Goal: Information Seeking & Learning: Compare options

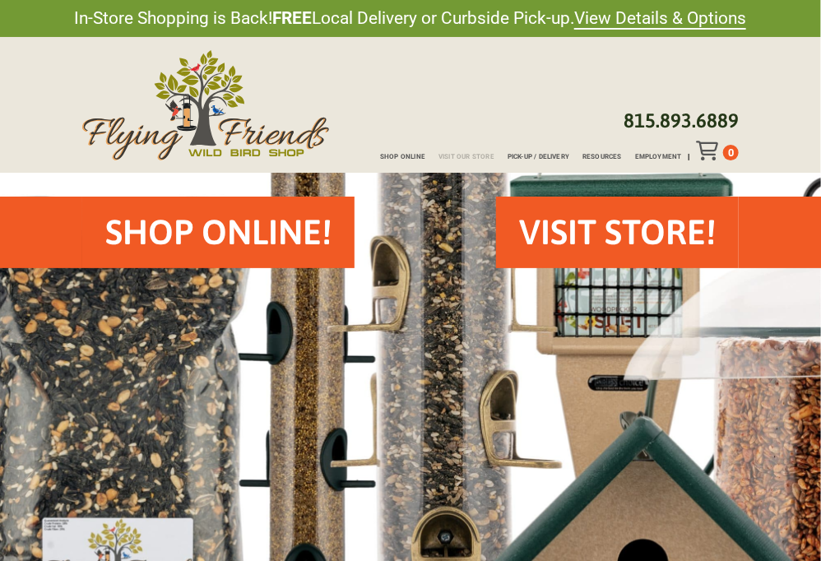
click at [454, 155] on span "Visit Our Store" at bounding box center [466, 157] width 56 height 7
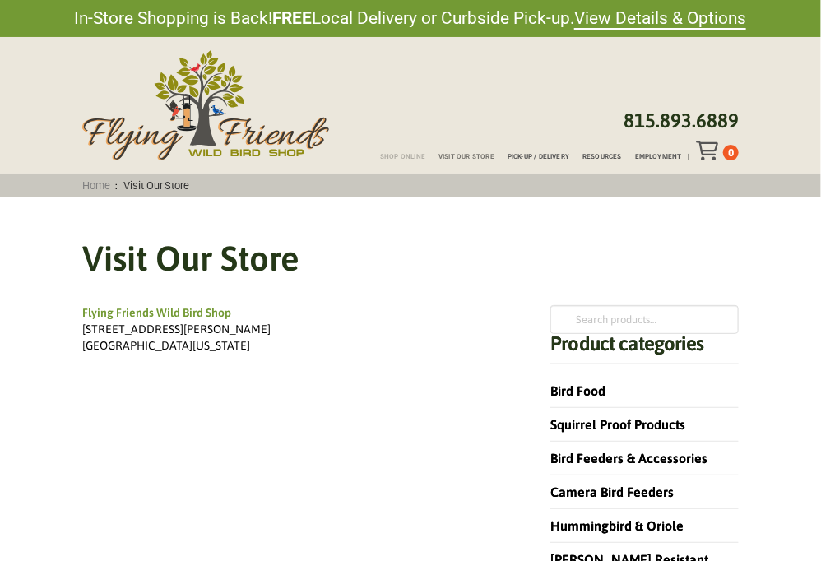
click at [406, 155] on span "Shop Online" at bounding box center [402, 157] width 45 height 7
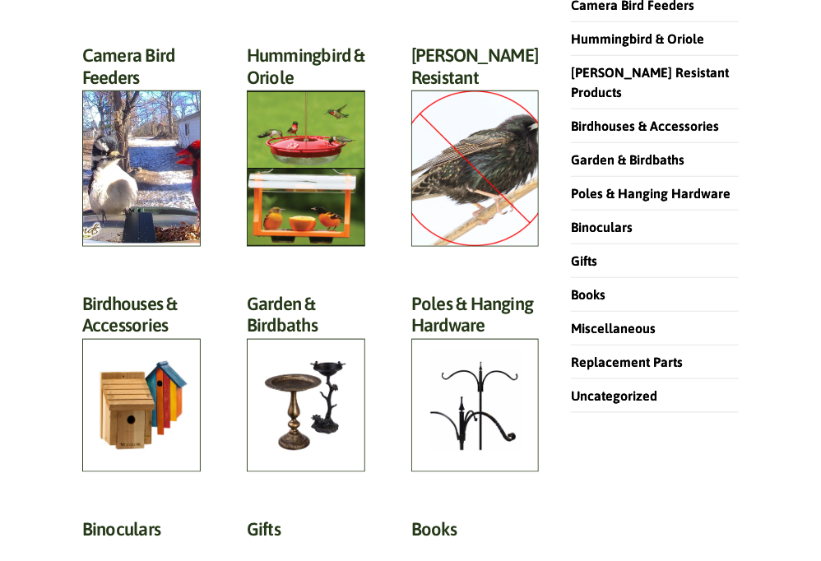
scroll to position [740, 0]
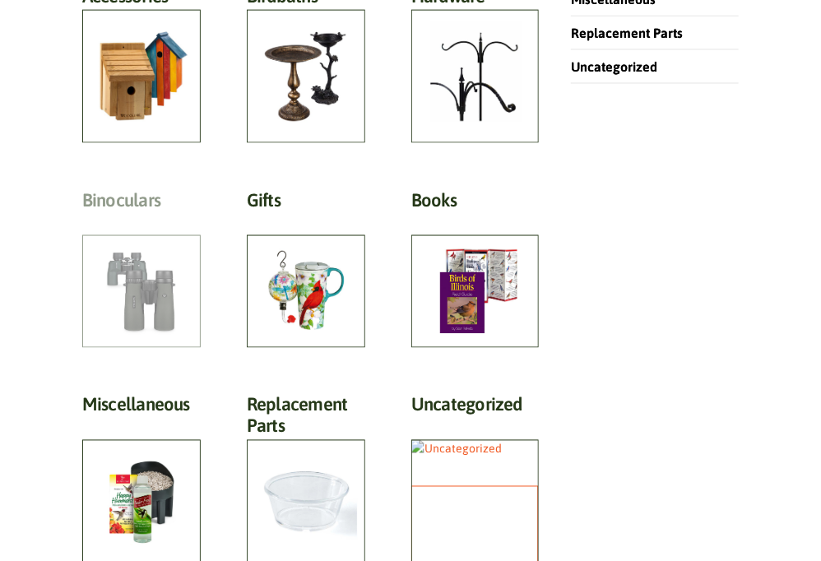
click at [167, 220] on h2 "Binoculars (9)" at bounding box center [141, 204] width 118 height 30
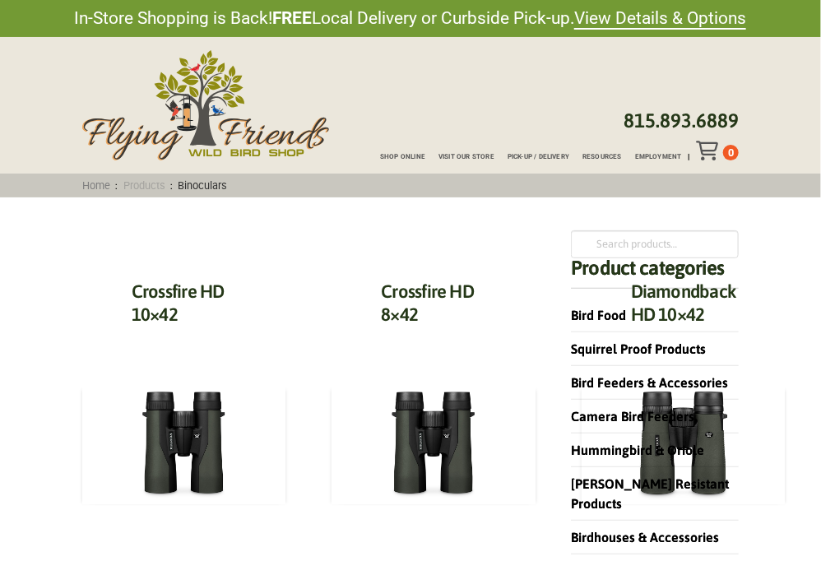
click at [146, 183] on link "Products" at bounding box center [144, 185] width 53 height 12
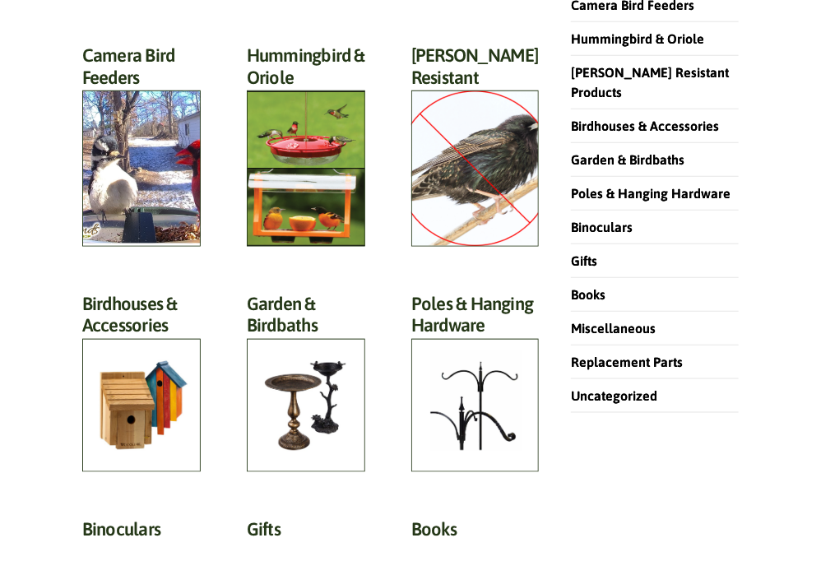
scroll to position [823, 0]
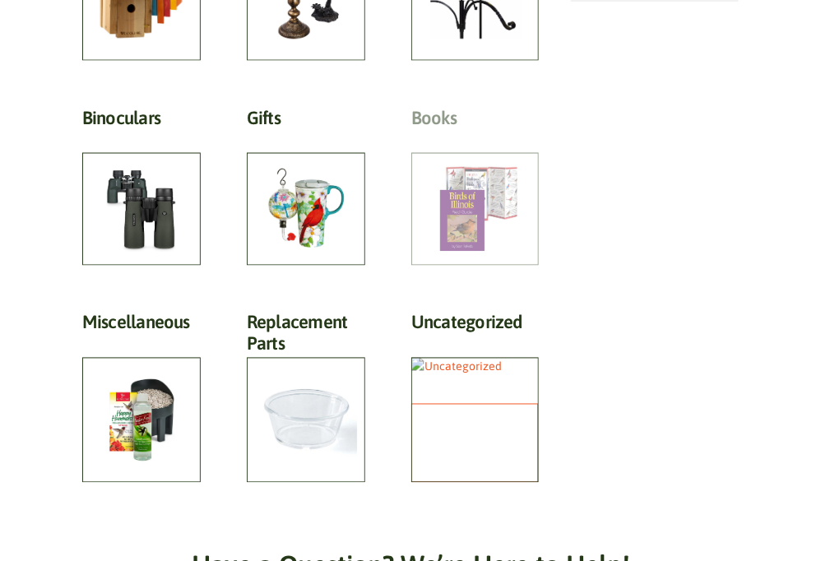
click at [479, 137] on h2 "Books (47)" at bounding box center [474, 122] width 127 height 30
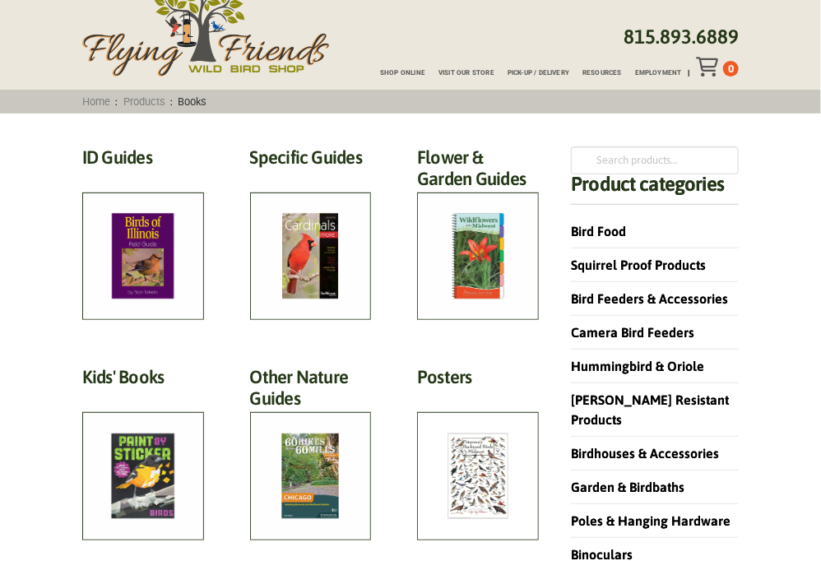
scroll to position [82, 0]
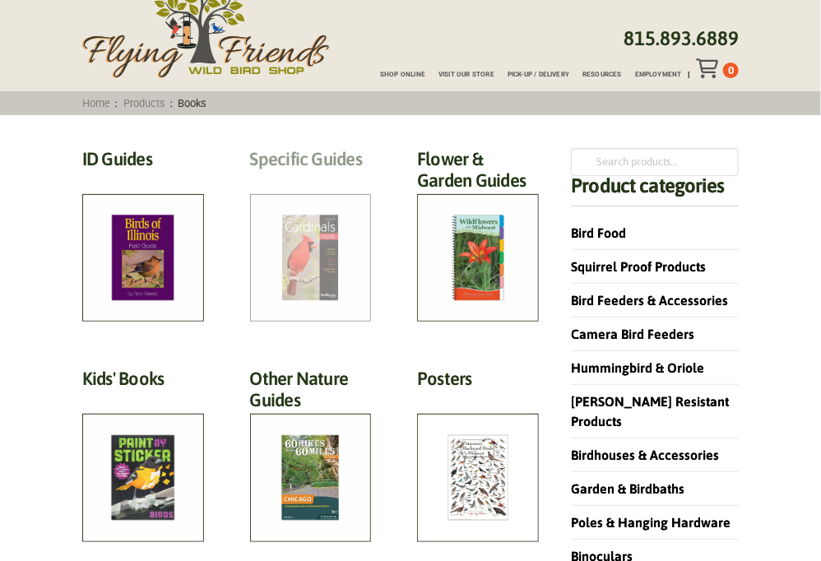
click at [307, 178] on h2 "Specific Guides (15)" at bounding box center [311, 163] width 122 height 30
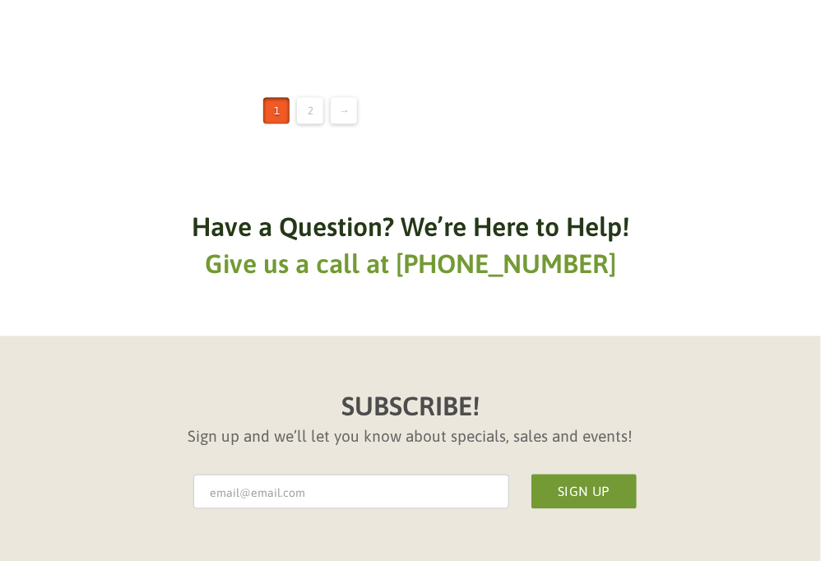
scroll to position [2550, 0]
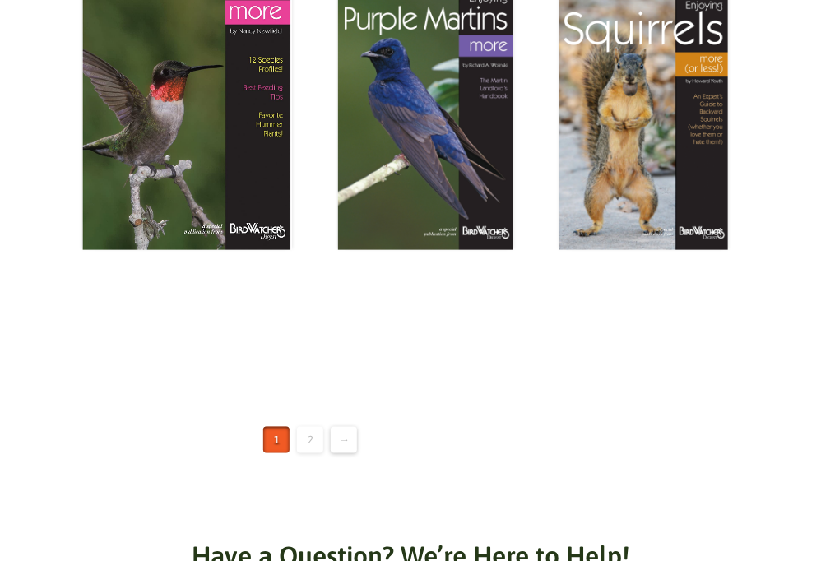
click at [309, 440] on link "2" at bounding box center [310, 440] width 26 height 26
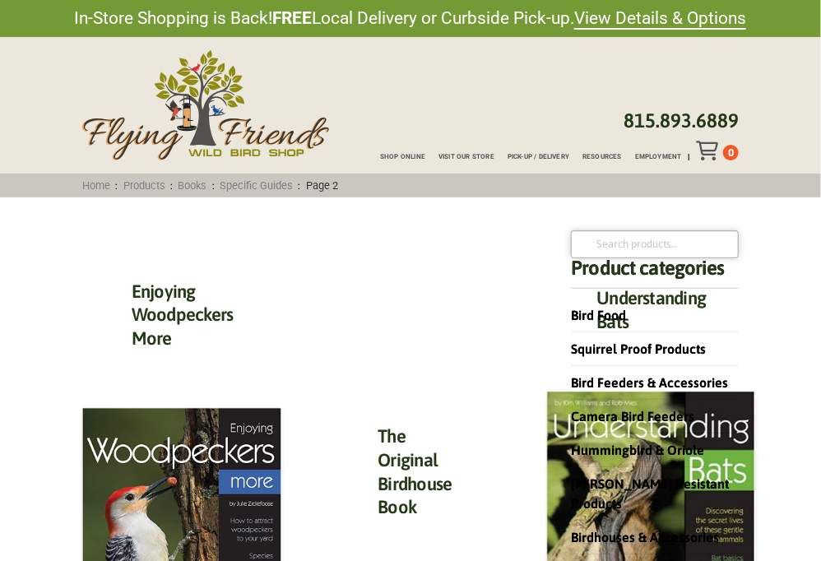
click at [616, 239] on input "Search for:" at bounding box center [655, 244] width 168 height 28
click at [388, 271] on div "The Original Birdhouse Book $ 19.99 Add to cart" at bounding box center [414, 553] width 173 height 647
click at [458, 155] on span "Visit Our Store" at bounding box center [466, 157] width 56 height 7
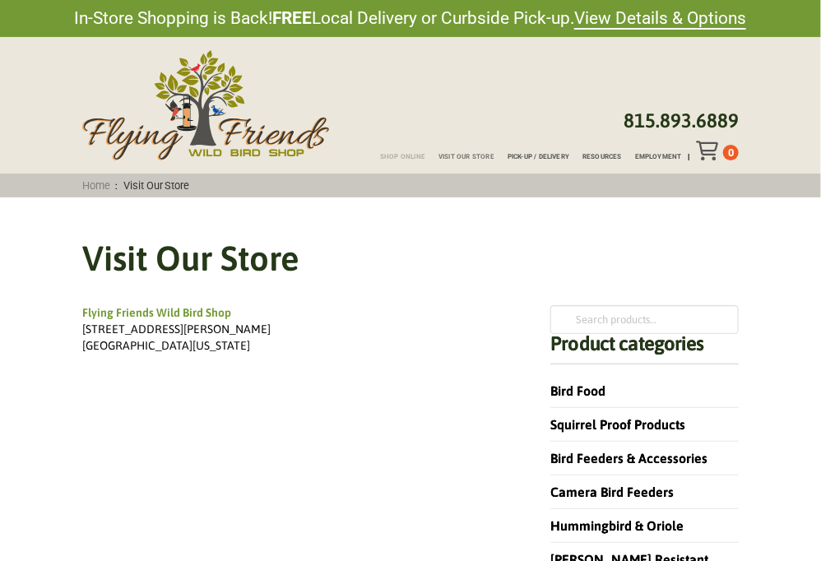
click at [401, 158] on span "Shop Online" at bounding box center [402, 157] width 45 height 7
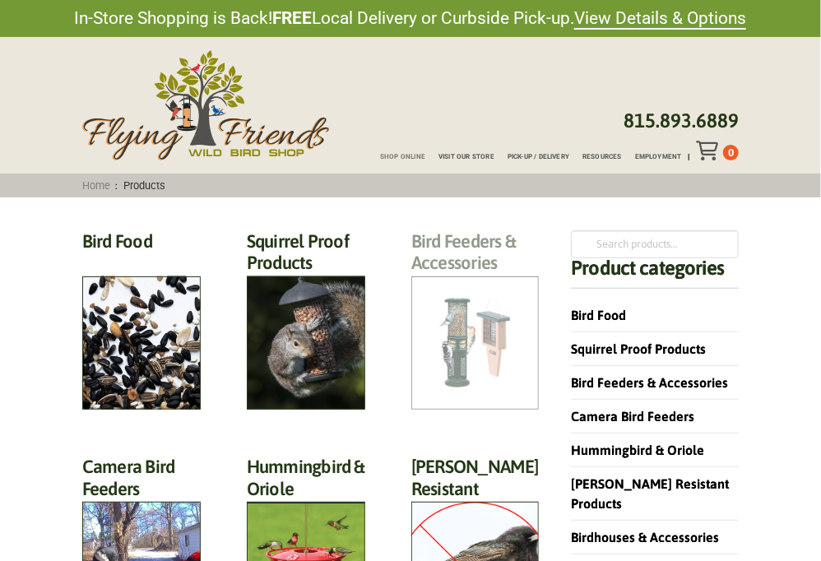
click at [445, 283] on h2 "Bird Feeders & Accessories (172)" at bounding box center [474, 256] width 127 height 53
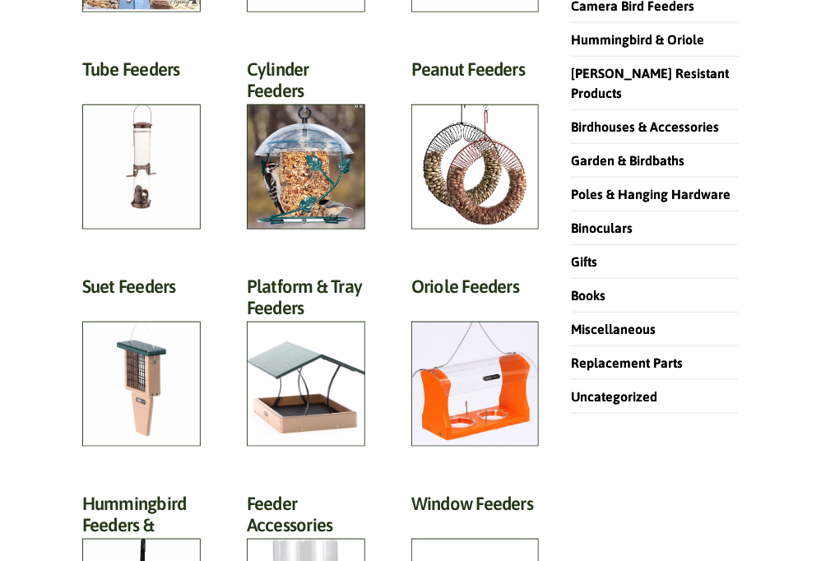
scroll to position [247, 0]
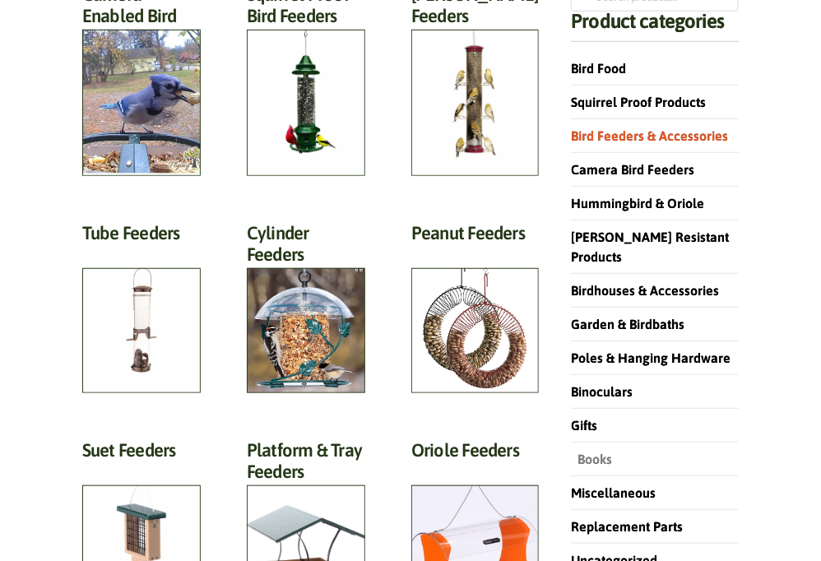
click at [591, 452] on link "Books" at bounding box center [591, 459] width 41 height 15
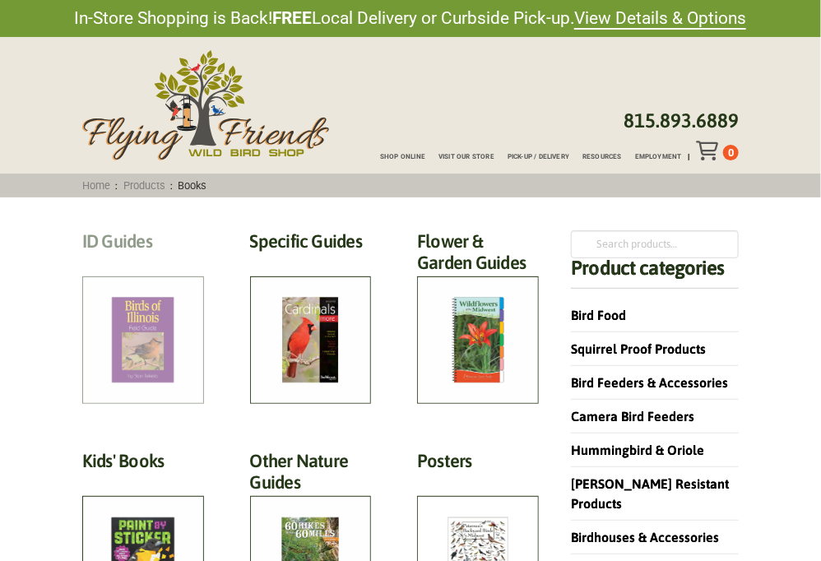
click at [136, 261] on h2 "ID Guides (19)" at bounding box center [143, 245] width 122 height 30
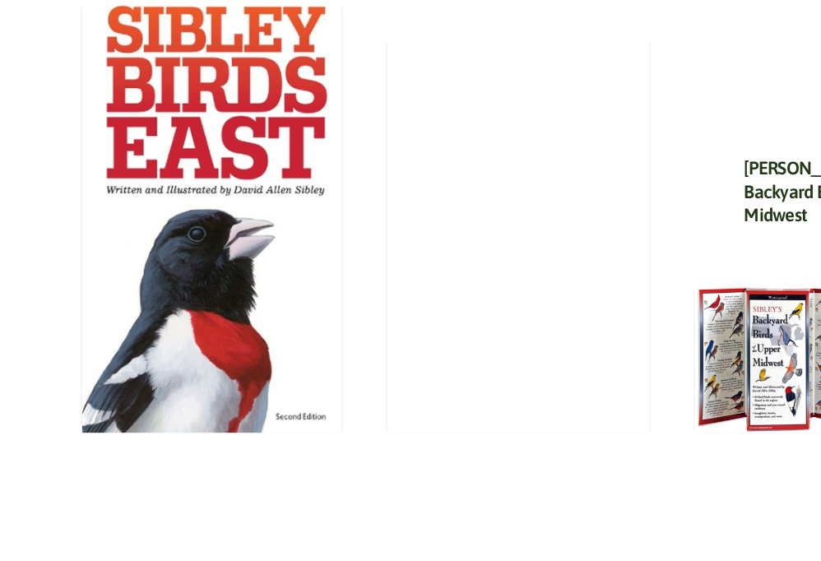
scroll to position [2797, 0]
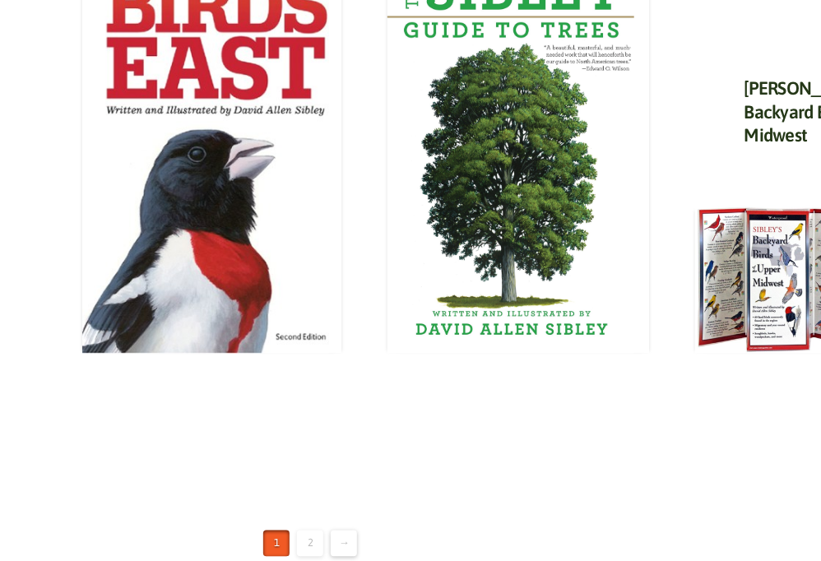
click at [313, 531] on link "2" at bounding box center [310, 544] width 26 height 26
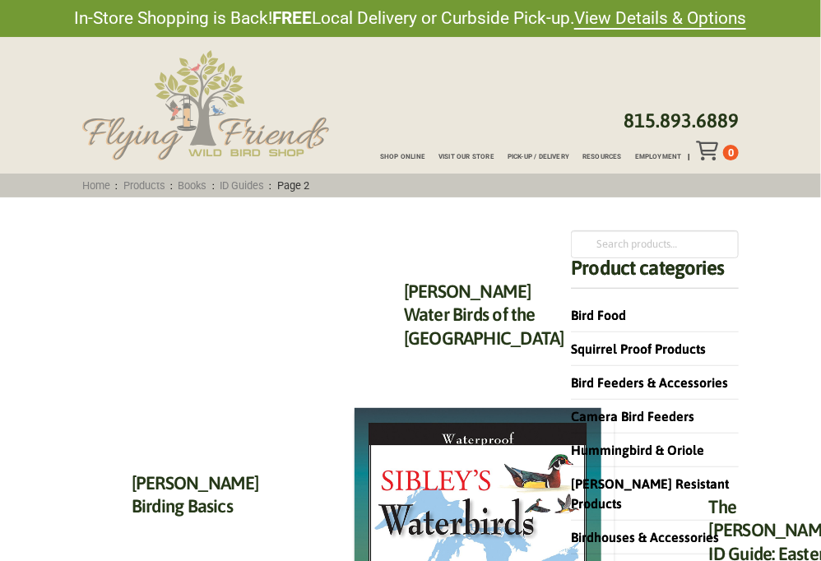
click at [193, 113] on img at bounding box center [205, 105] width 247 height 110
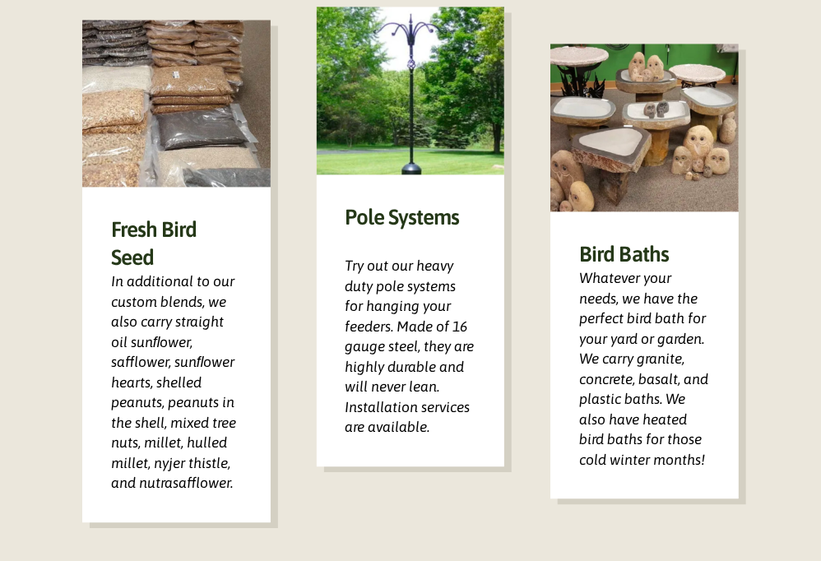
scroll to position [1069, 0]
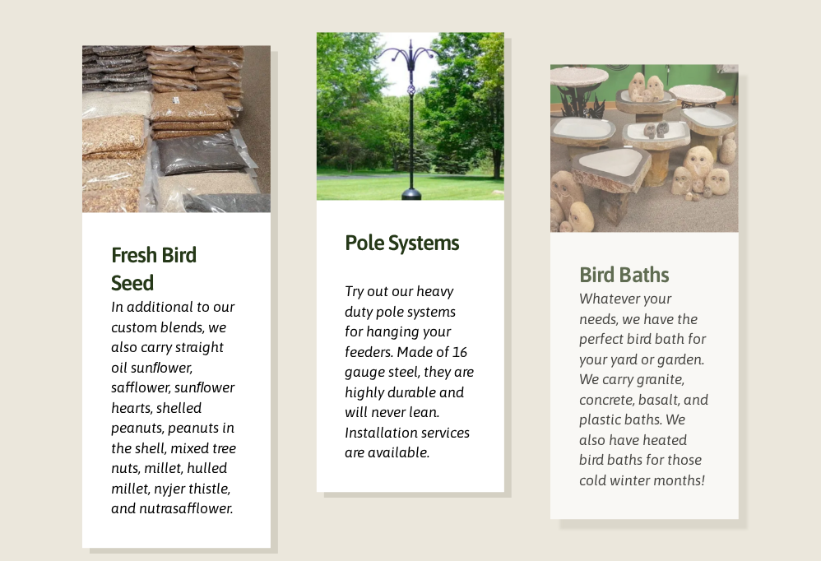
click at [631, 123] on img at bounding box center [644, 148] width 188 height 168
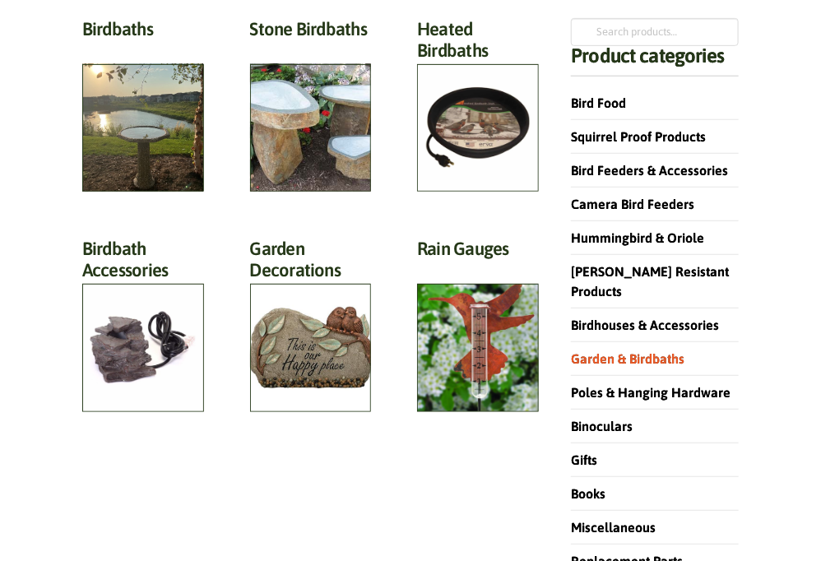
scroll to position [165, 0]
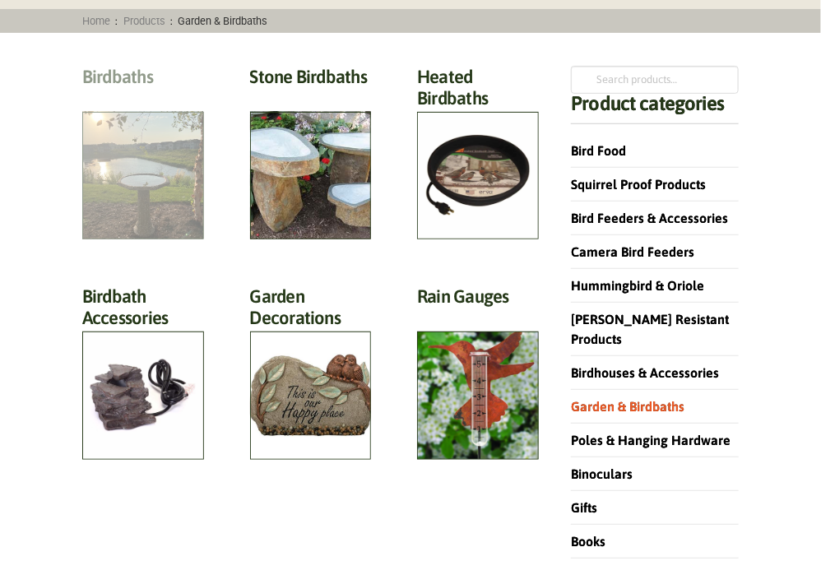
click at [155, 96] on h2 "Birdbaths (17)" at bounding box center [143, 81] width 122 height 30
click at [151, 96] on h2 "Birdbaths (17)" at bounding box center [143, 81] width 122 height 30
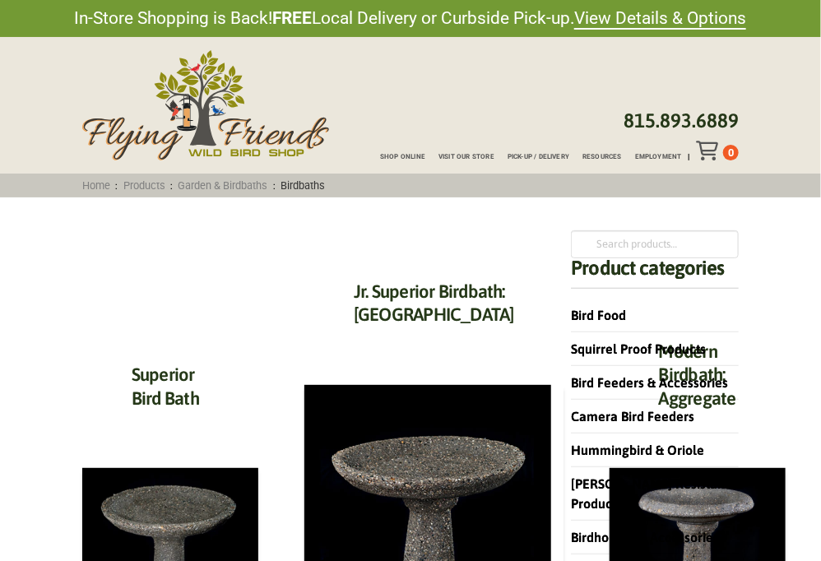
scroll to position [411, 0]
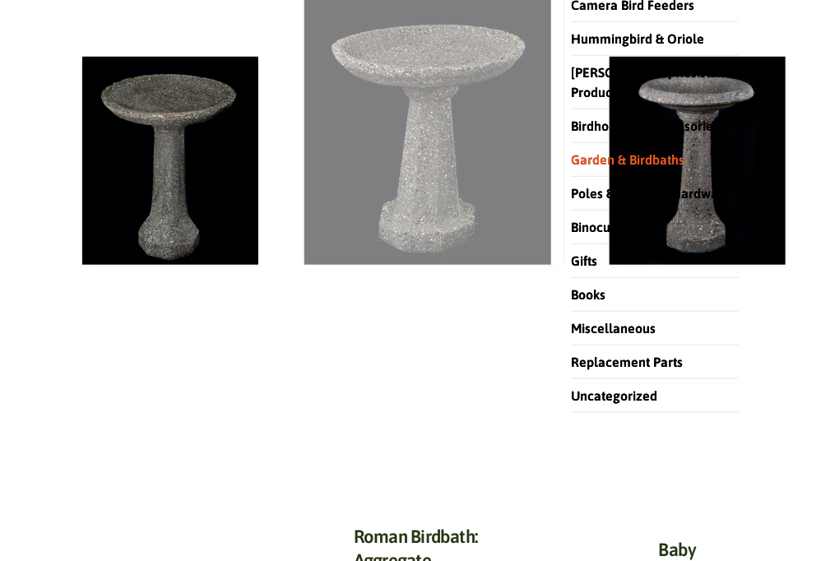
click at [349, 106] on img at bounding box center [427, 120] width 247 height 292
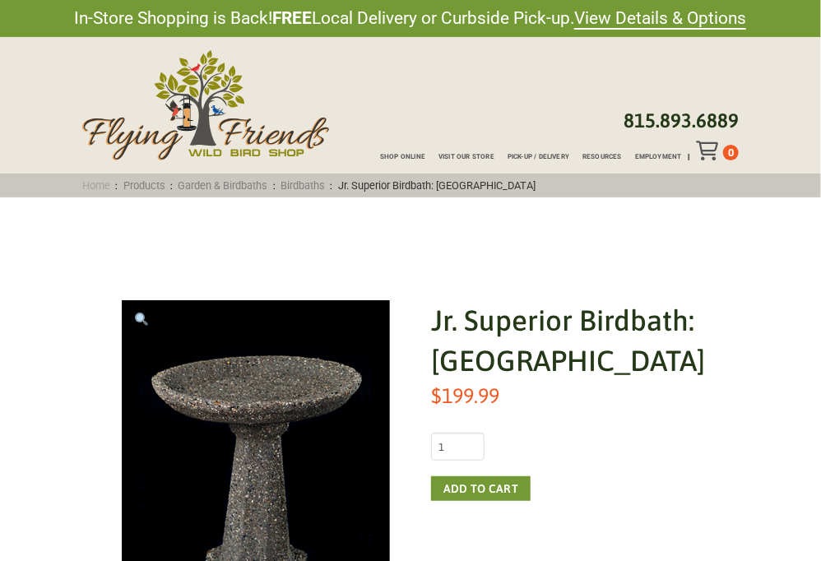
click at [89, 183] on link "Home" at bounding box center [95, 185] width 39 height 12
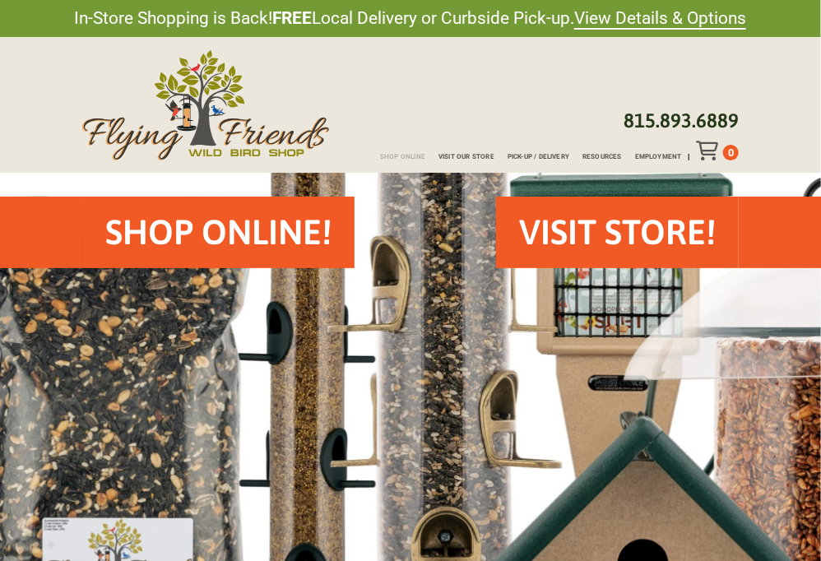
click at [399, 159] on span "Shop Online" at bounding box center [402, 157] width 45 height 7
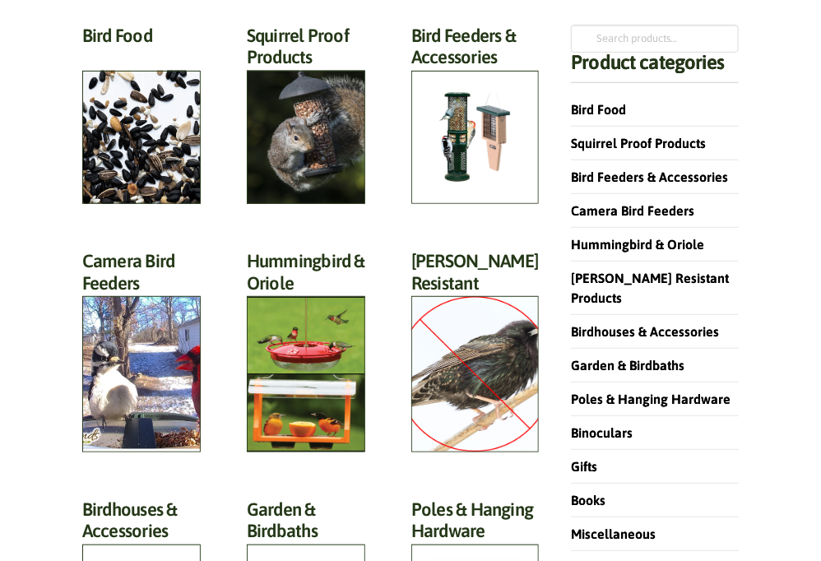
scroll to position [329, 0]
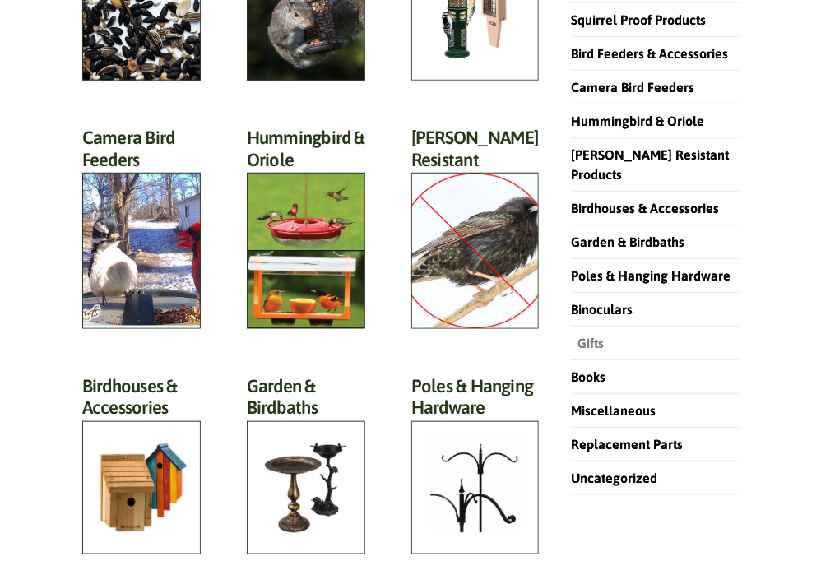
click at [583, 336] on link "Gifts" at bounding box center [587, 343] width 33 height 15
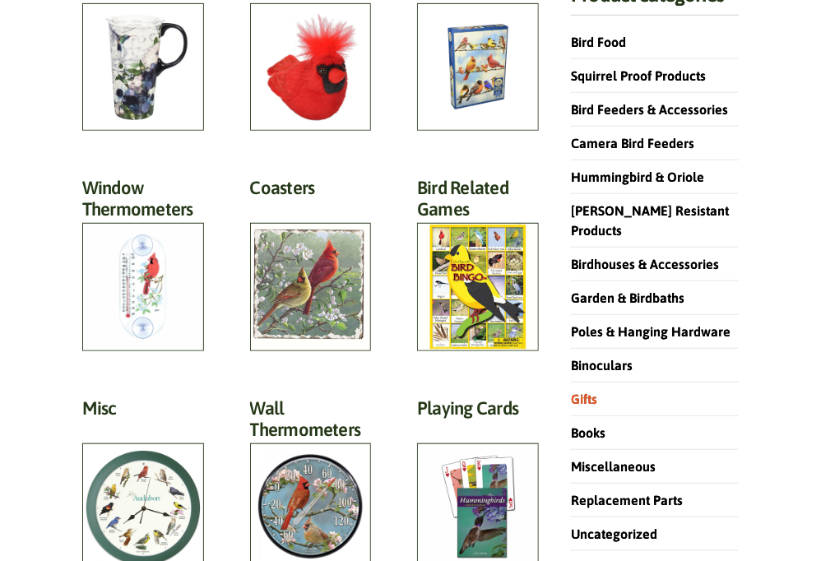
scroll to position [247, 0]
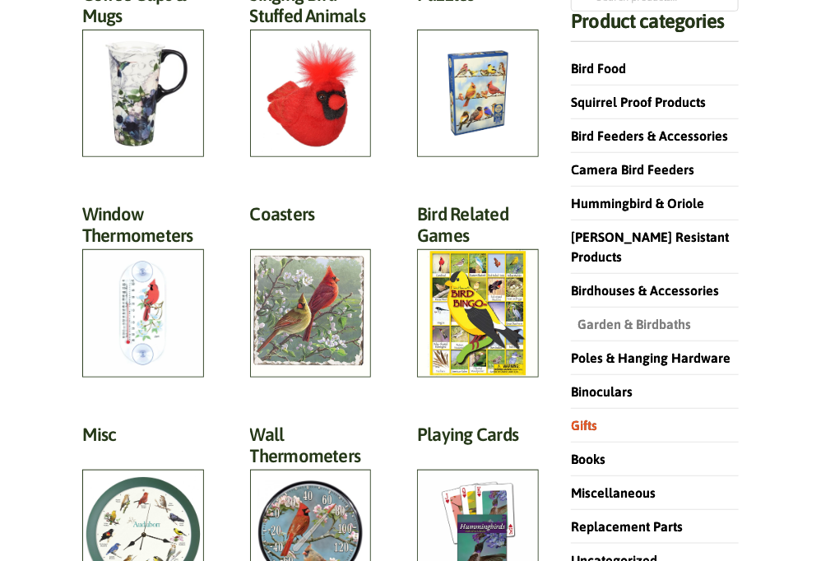
click at [647, 317] on link "Garden & Birdbaths" at bounding box center [631, 324] width 120 height 15
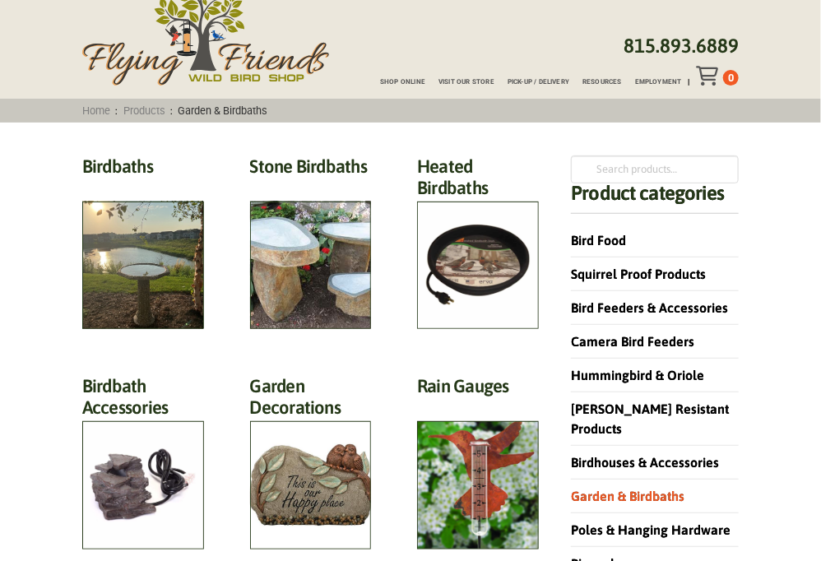
scroll to position [165, 0]
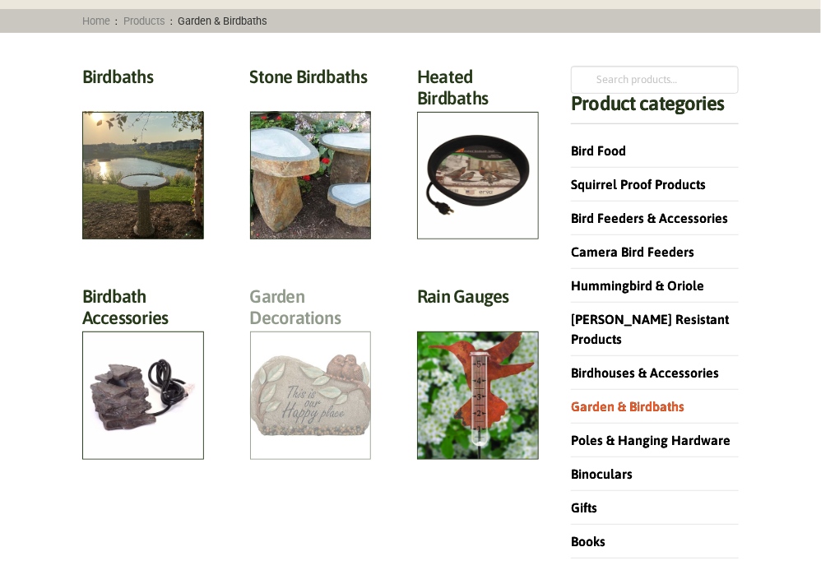
click at [290, 338] on h2 "Garden Decorations (7)" at bounding box center [311, 311] width 122 height 53
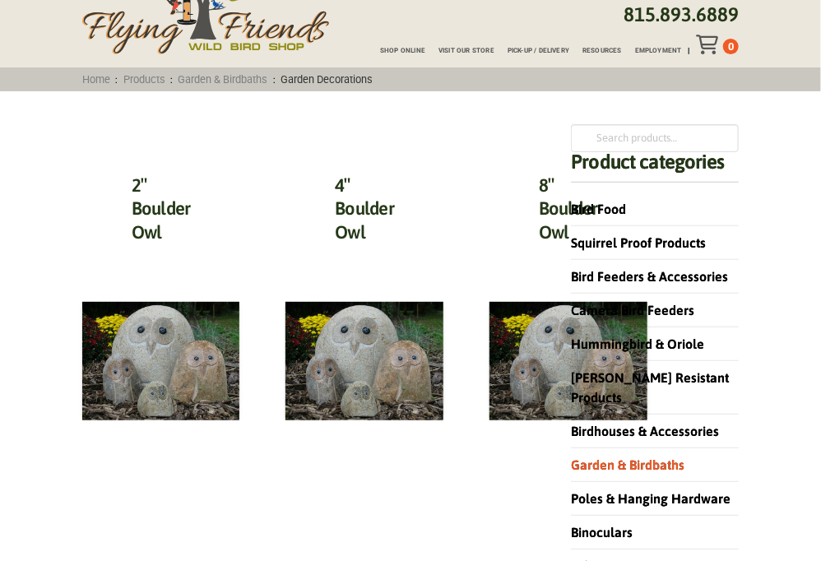
scroll to position [247, 0]
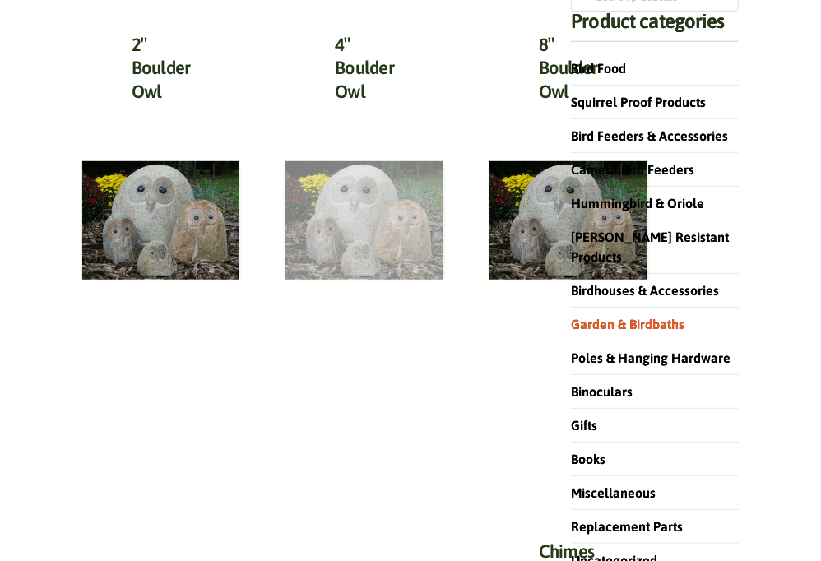
click at [332, 228] on img at bounding box center [364, 220] width 158 height 118
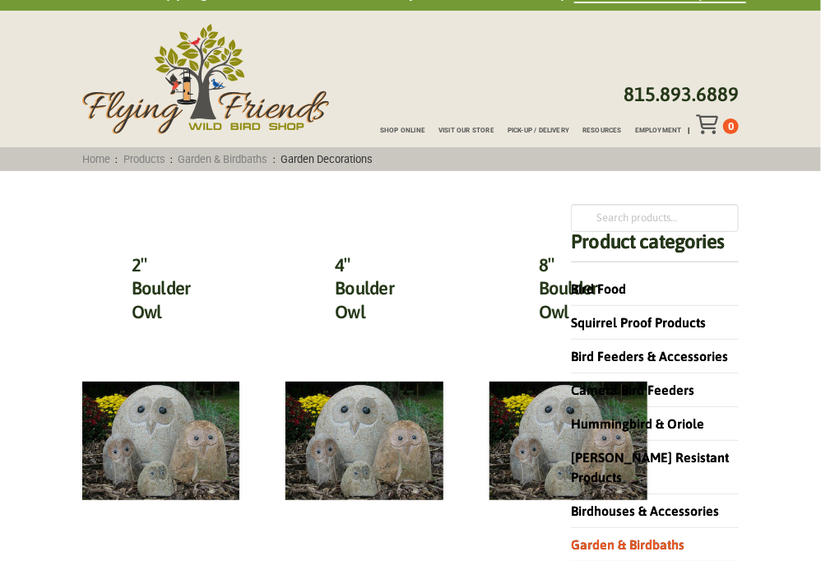
scroll to position [0, 0]
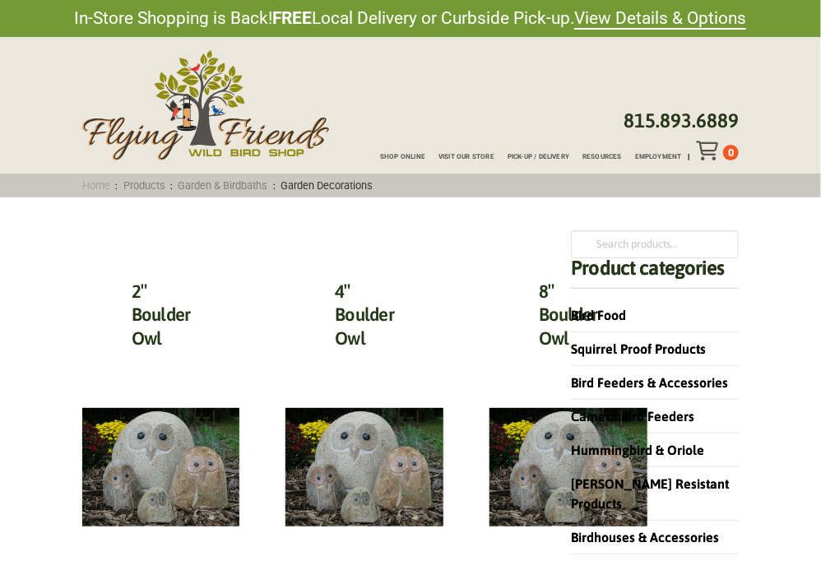
click at [90, 183] on link "Home" at bounding box center [95, 185] width 39 height 12
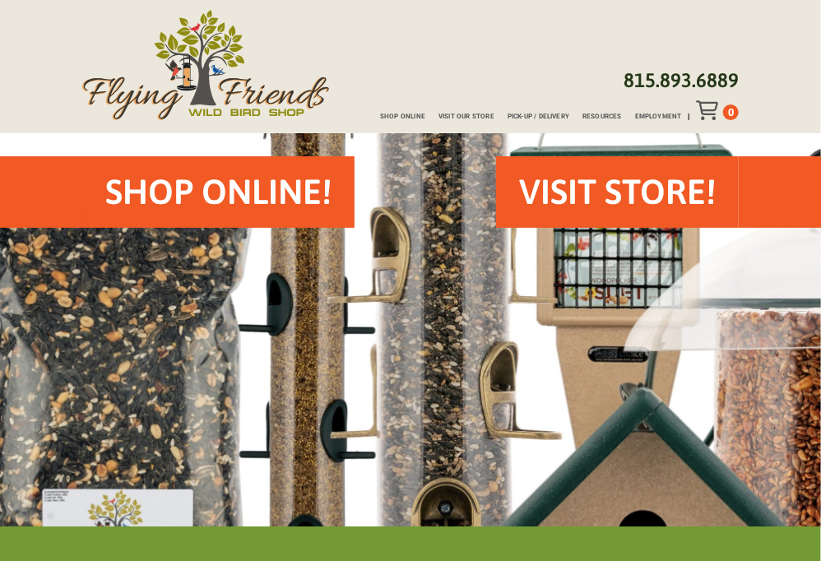
scroll to position [12, 0]
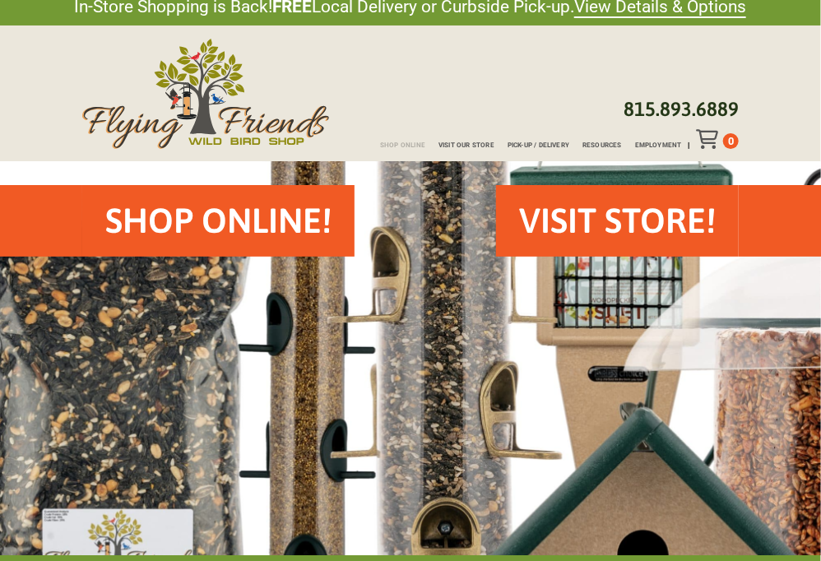
click at [412, 146] on span "Shop Online" at bounding box center [402, 145] width 45 height 7
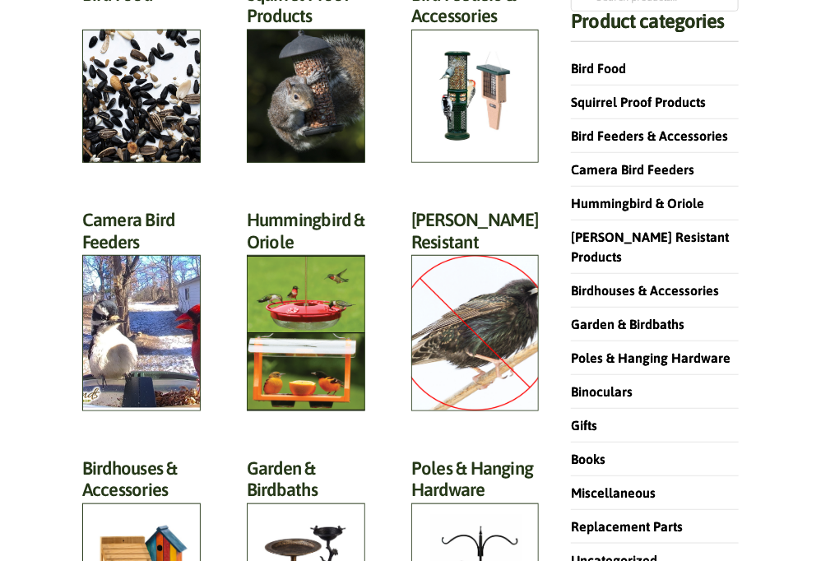
scroll to position [411, 0]
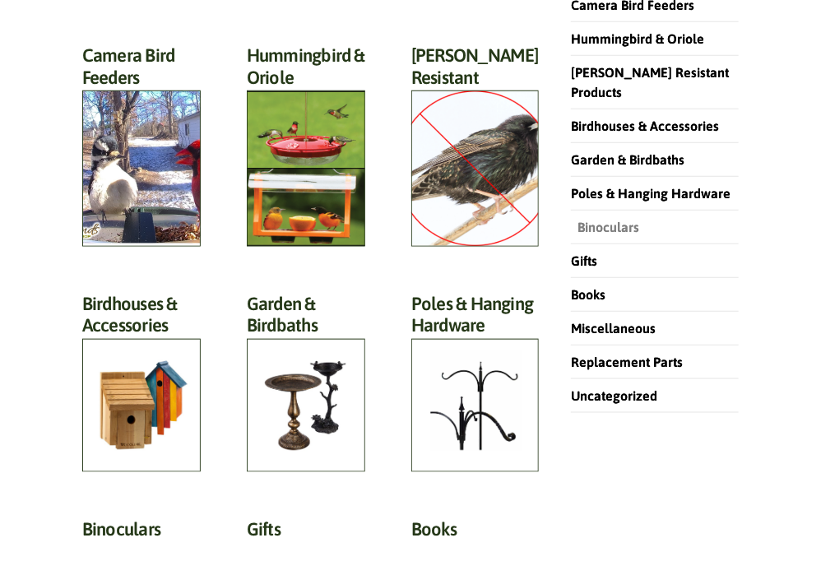
click at [596, 220] on link "Binoculars" at bounding box center [605, 227] width 68 height 15
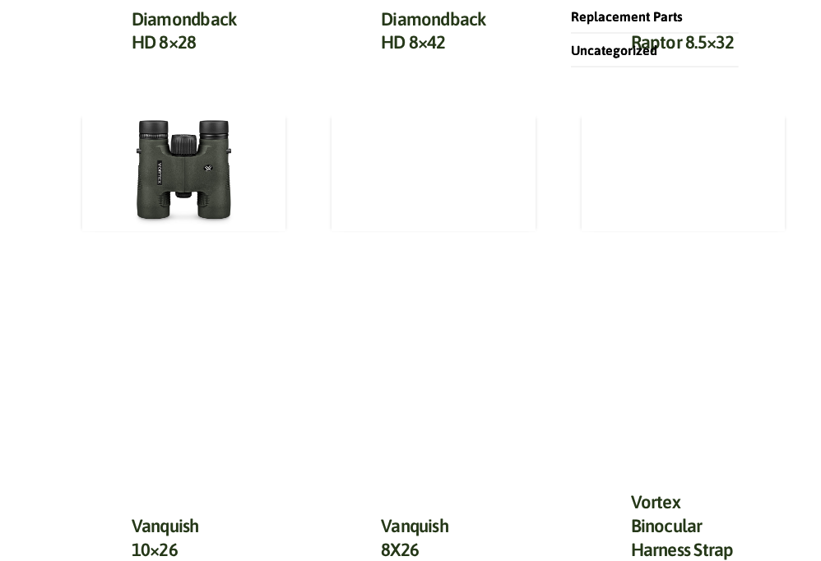
scroll to position [823, 0]
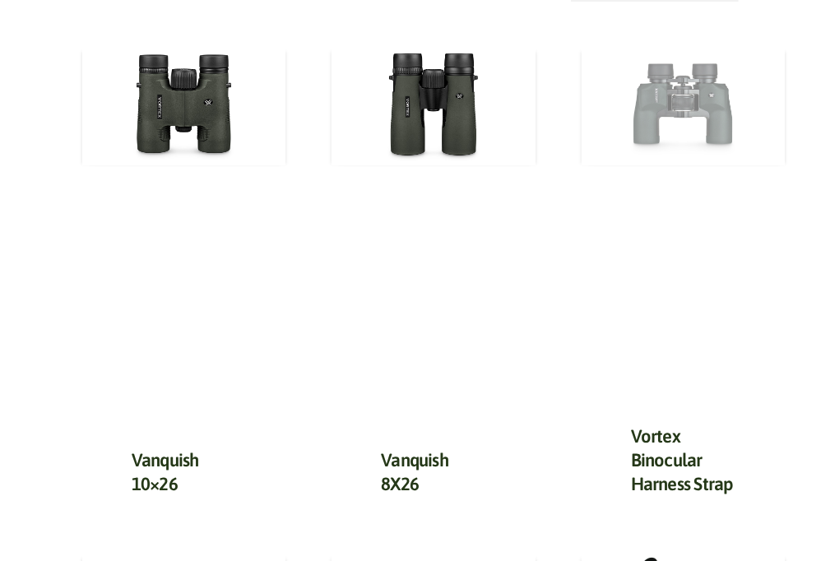
click at [698, 88] on img at bounding box center [684, 106] width 204 height 119
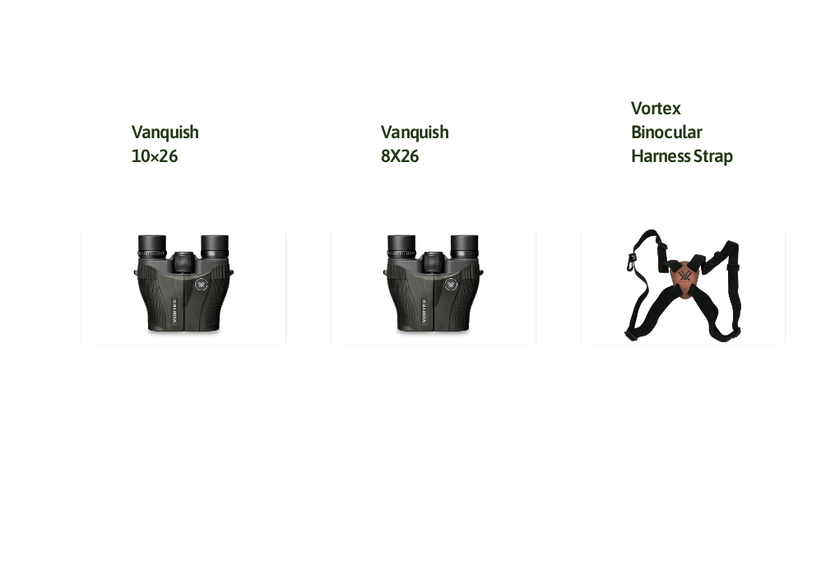
scroll to position [1398, 0]
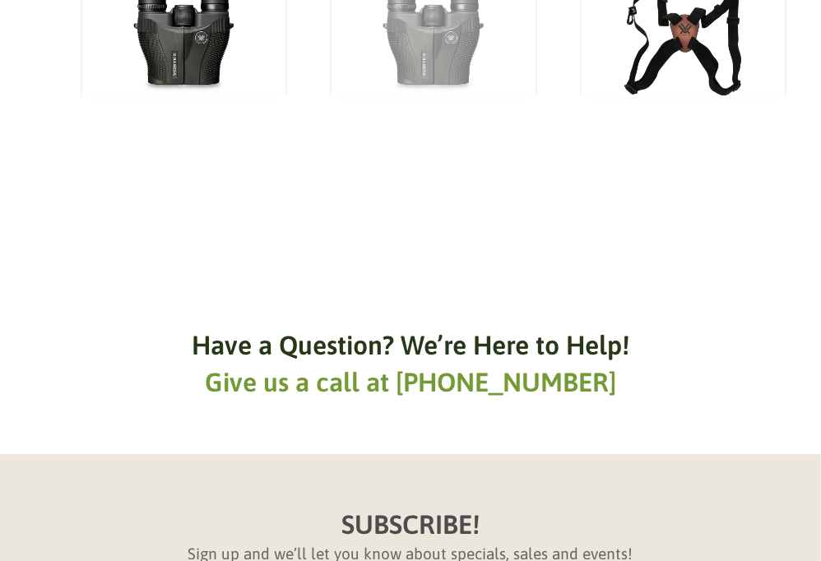
click at [441, 50] on img at bounding box center [433, 38] width 204 height 119
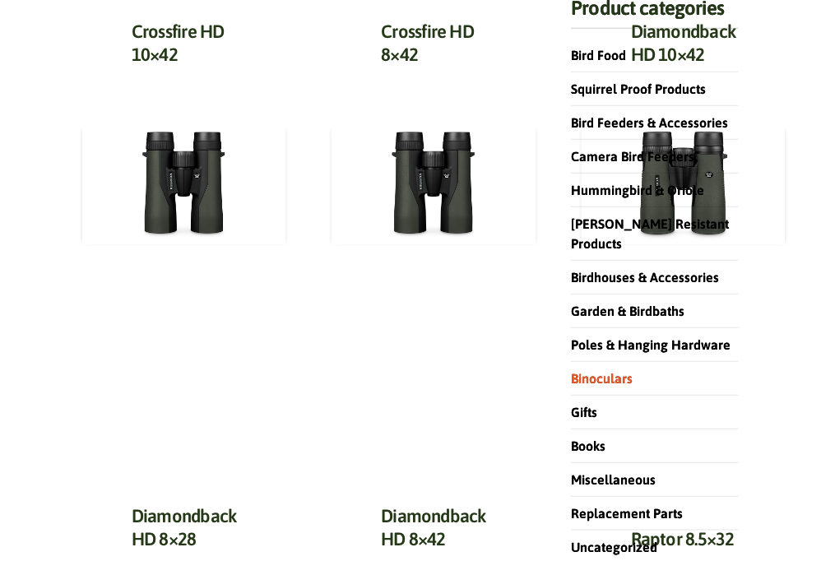
scroll to position [165, 0]
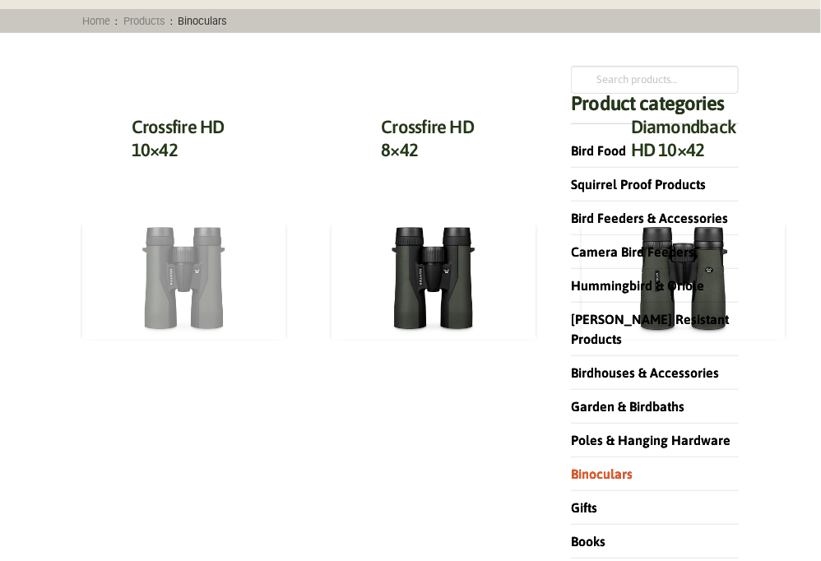
click at [214, 284] on img at bounding box center [184, 279] width 204 height 119
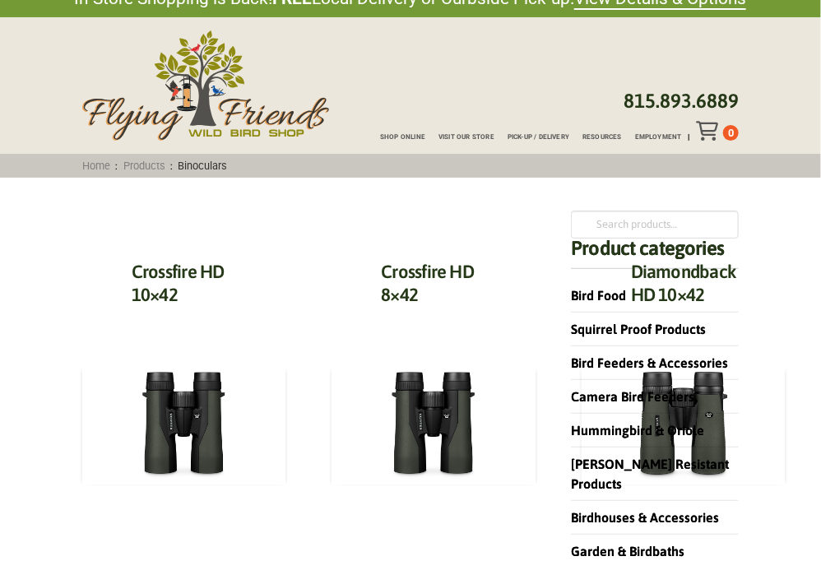
scroll to position [0, 0]
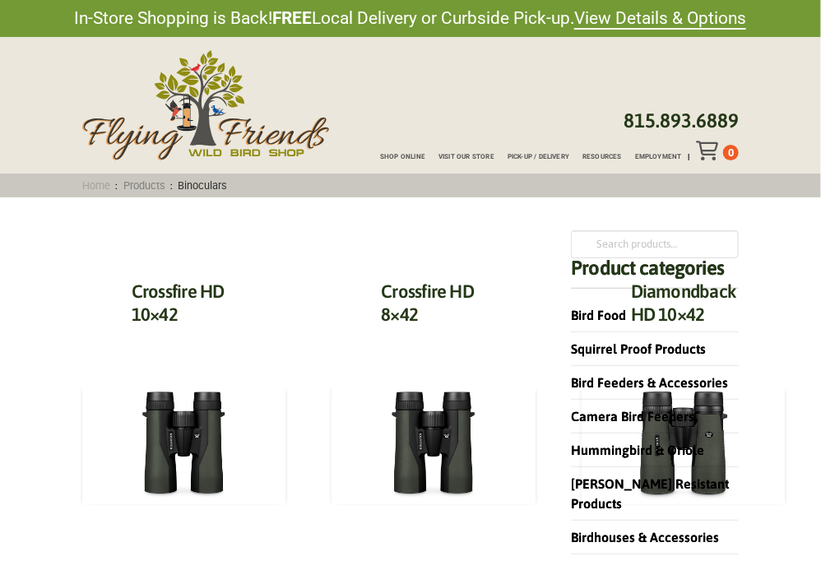
click at [89, 185] on link "Home" at bounding box center [95, 185] width 39 height 12
